Goal: Check status: Check status

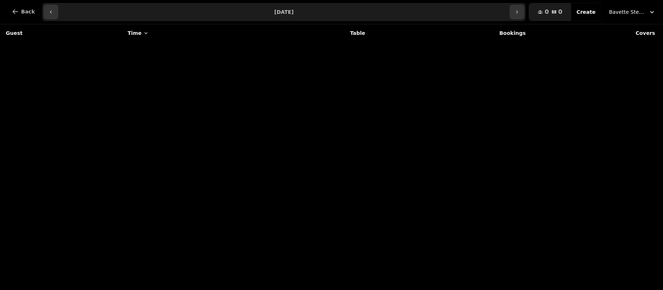
click at [50, 14] on icon "button" at bounding box center [51, 12] width 6 height 6
click at [497, 14] on button "button" at bounding box center [497, 12] width 15 height 15
click at [522, 15] on button "button" at bounding box center [517, 12] width 15 height 15
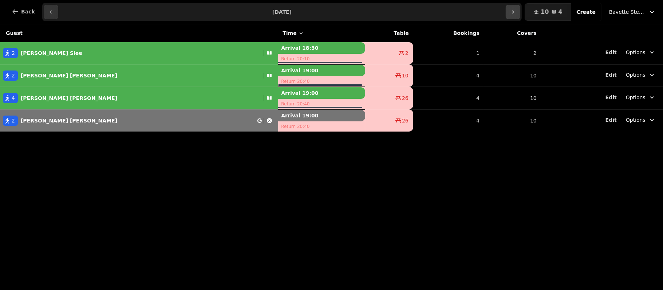
click at [520, 16] on button "button" at bounding box center [513, 12] width 15 height 15
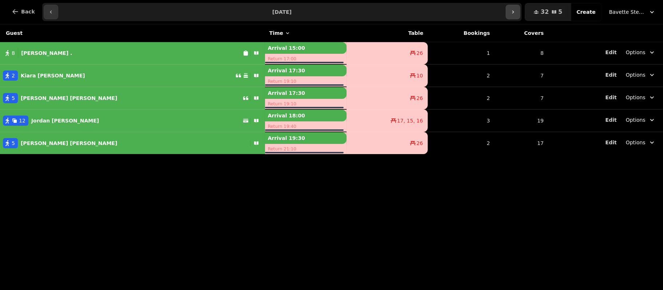
click at [520, 16] on button "button" at bounding box center [513, 12] width 15 height 15
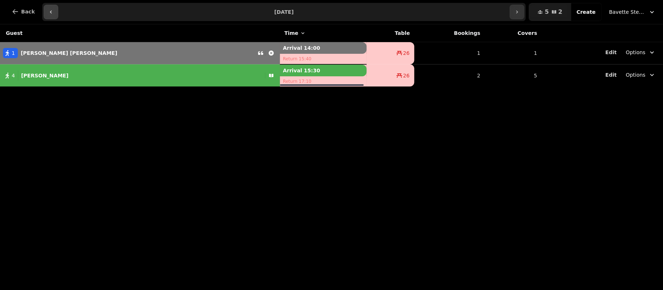
click at [44, 9] on button "button" at bounding box center [51, 12] width 15 height 15
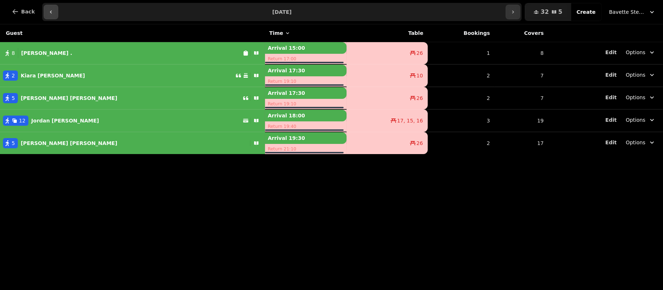
click at [50, 11] on icon "button" at bounding box center [51, 12] width 2 height 3
type input "**********"
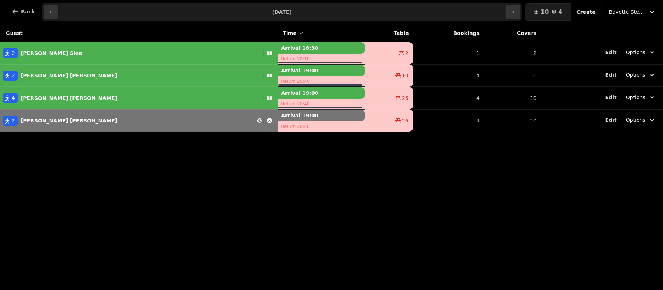
click at [628, 15] on span "Bavette Steakhouse - [PERSON_NAME]" at bounding box center [627, 11] width 36 height 7
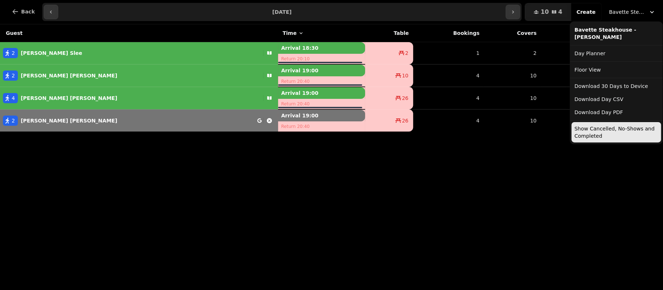
click at [586, 135] on button "Show Cancelled, No-Shows and Completed" at bounding box center [616, 132] width 90 height 20
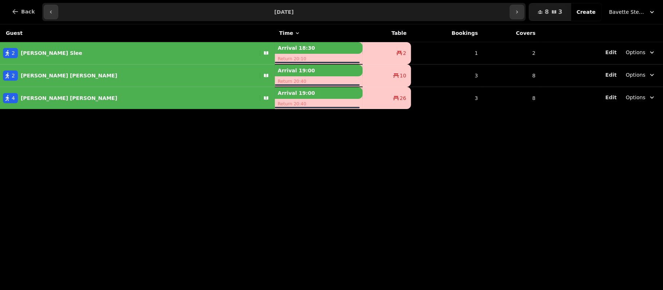
click at [470, 192] on div "Guest Time Table Bookings Covers 2 [PERSON_NAME] Arrival 18:30 Return 20:10 2 1…" at bounding box center [331, 157] width 663 height 266
